Goal: Navigation & Orientation: Find specific page/section

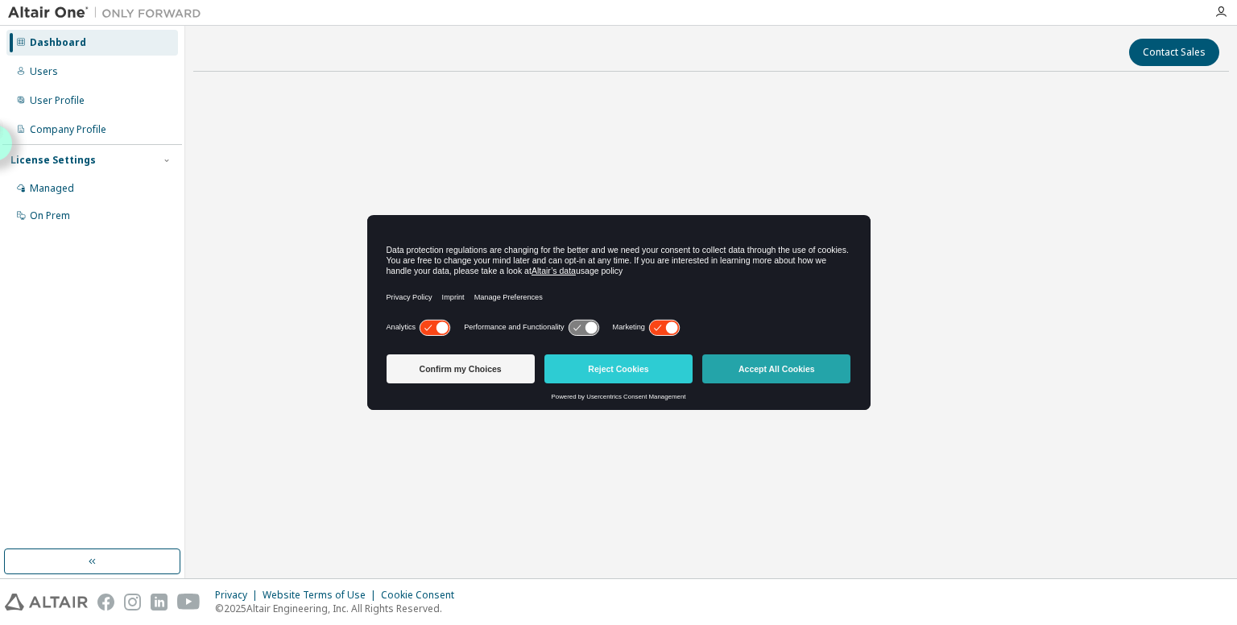
click at [740, 380] on button "Accept All Cookies" at bounding box center [776, 368] width 148 height 29
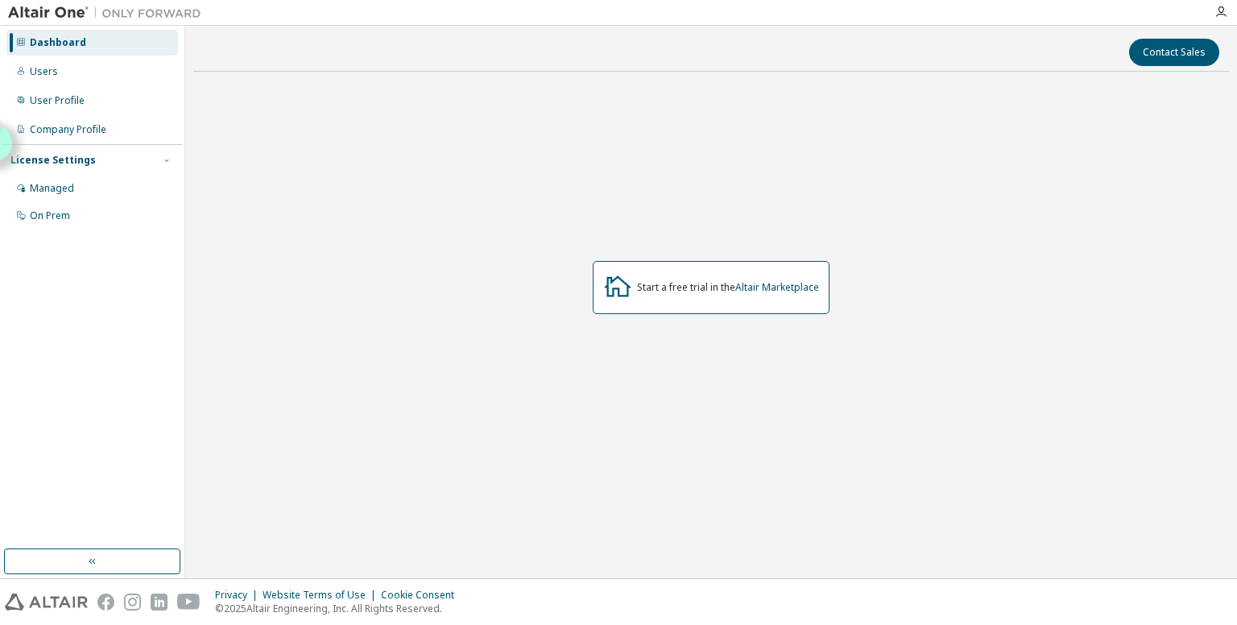
click at [705, 297] on div "Start a free trial in the Altair Marketplace" at bounding box center [711, 287] width 237 height 53
click at [677, 292] on div "Start a free trial in the Altair Marketplace" at bounding box center [728, 287] width 182 height 13
click at [56, 180] on div "Managed" at bounding box center [92, 189] width 172 height 26
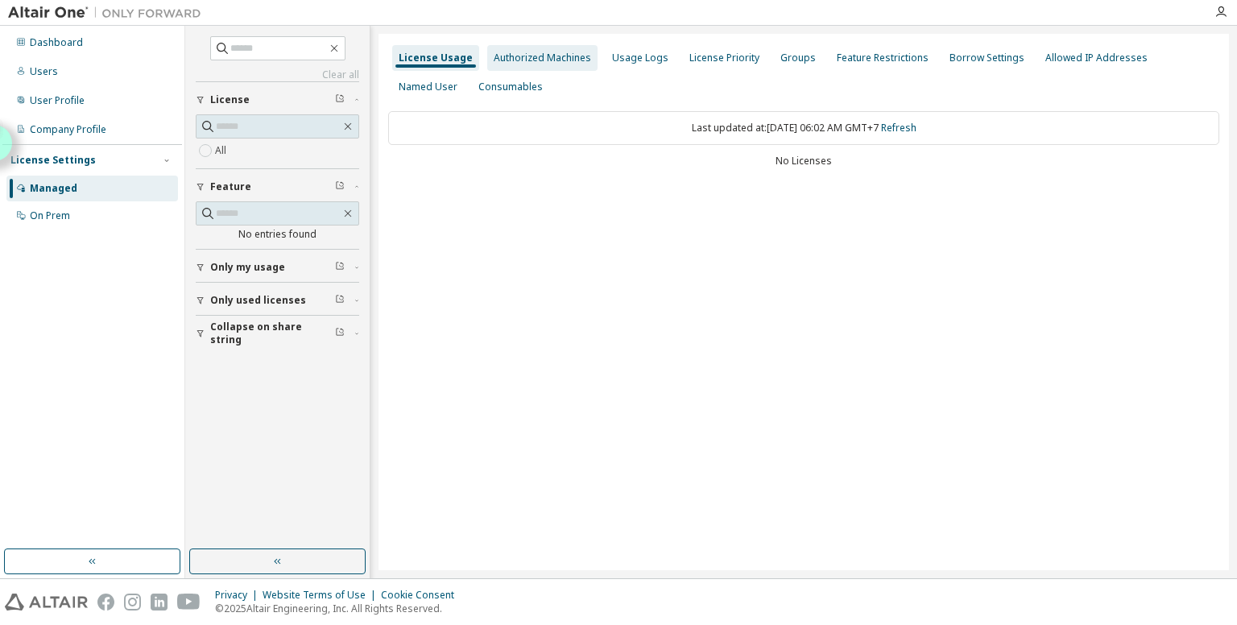
click at [543, 64] on div "Authorized Machines" at bounding box center [542, 58] width 110 height 26
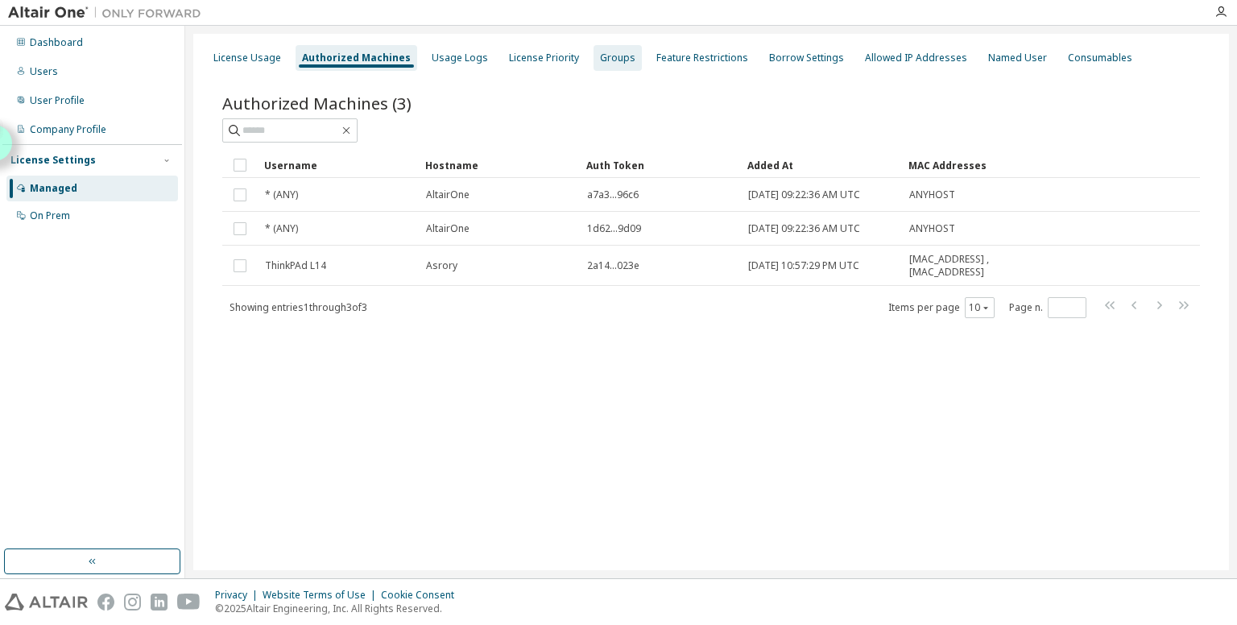
click at [612, 64] on div "Groups" at bounding box center [617, 58] width 35 height 13
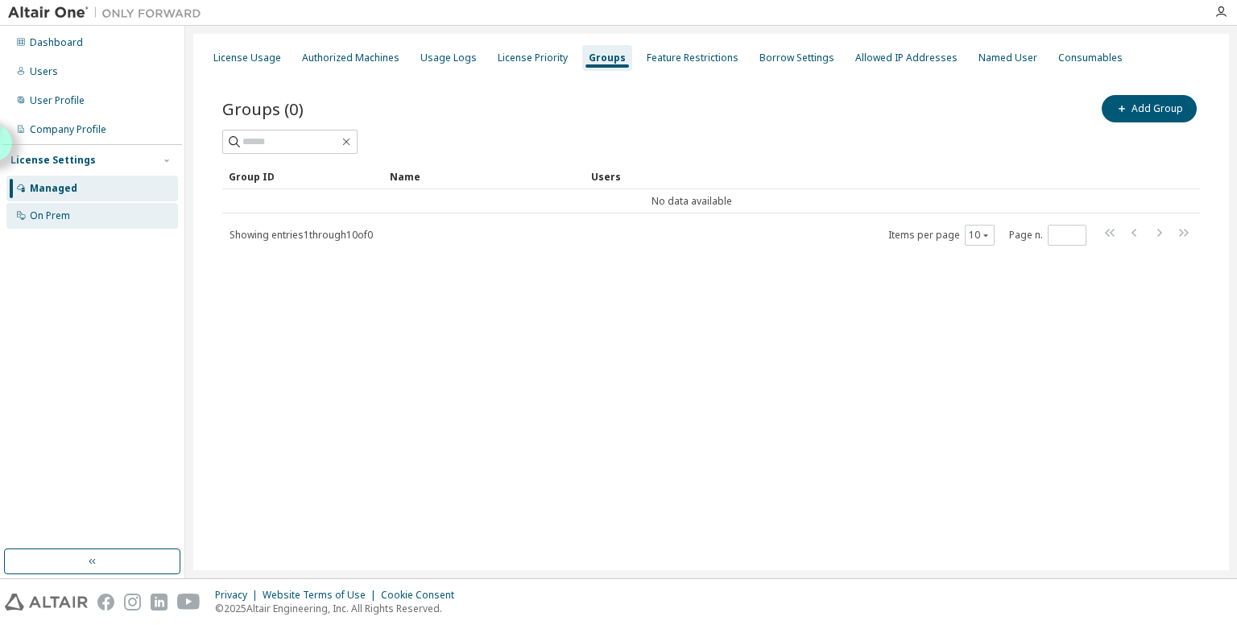
click at [128, 225] on div "On Prem" at bounding box center [92, 216] width 172 height 26
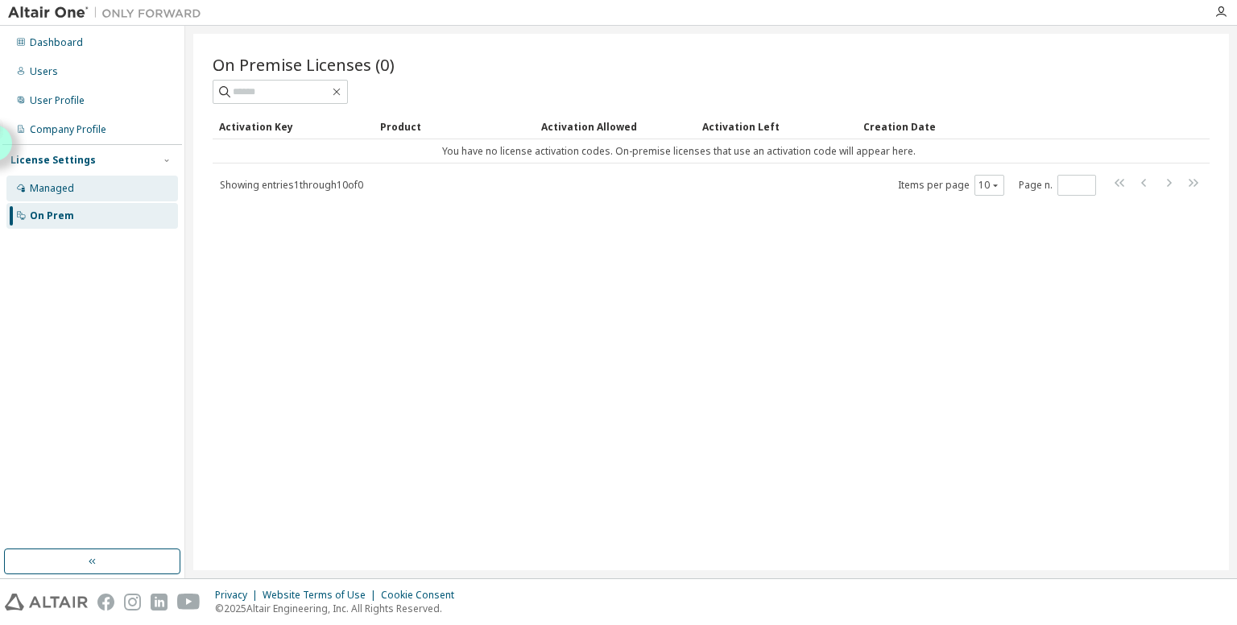
click at [130, 188] on div "Managed" at bounding box center [92, 189] width 172 height 26
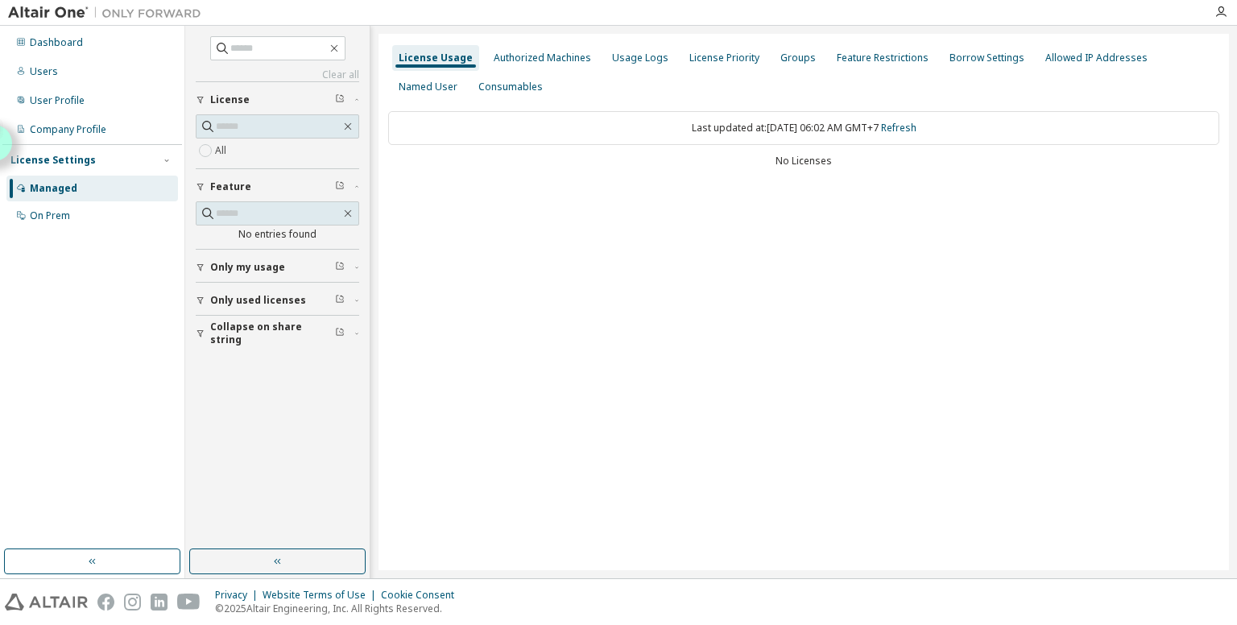
click at [290, 149] on div "All" at bounding box center [277, 150] width 163 height 19
click at [69, 39] on div "Dashboard" at bounding box center [56, 42] width 53 height 13
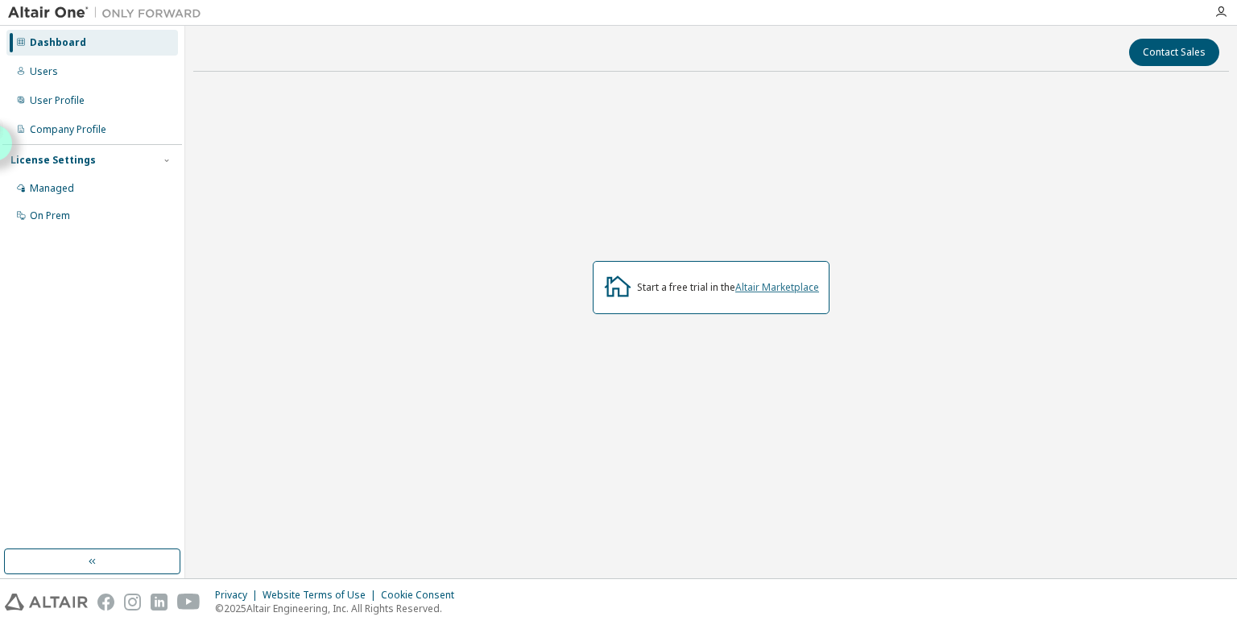
click at [786, 291] on link "Altair Marketplace" at bounding box center [777, 287] width 84 height 14
